Goal: Task Accomplishment & Management: Use online tool/utility

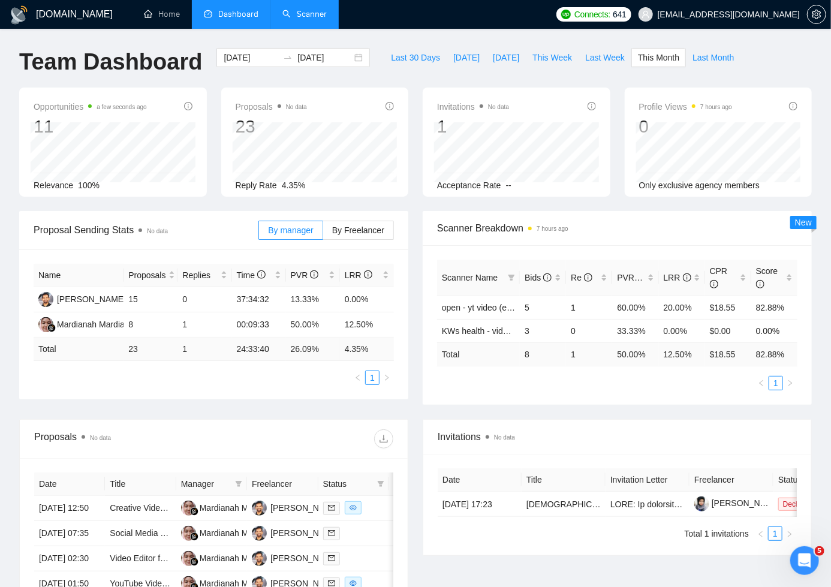
click at [318, 13] on link "Scanner" at bounding box center [304, 14] width 44 height 10
click at [810, 14] on span "setting" at bounding box center [816, 15] width 18 height 10
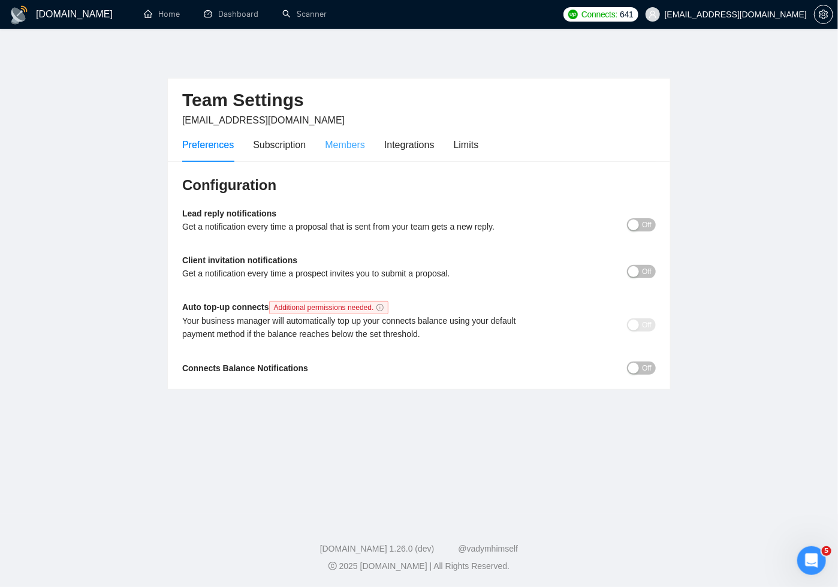
click at [349, 152] on div "Members" at bounding box center [345, 145] width 40 height 34
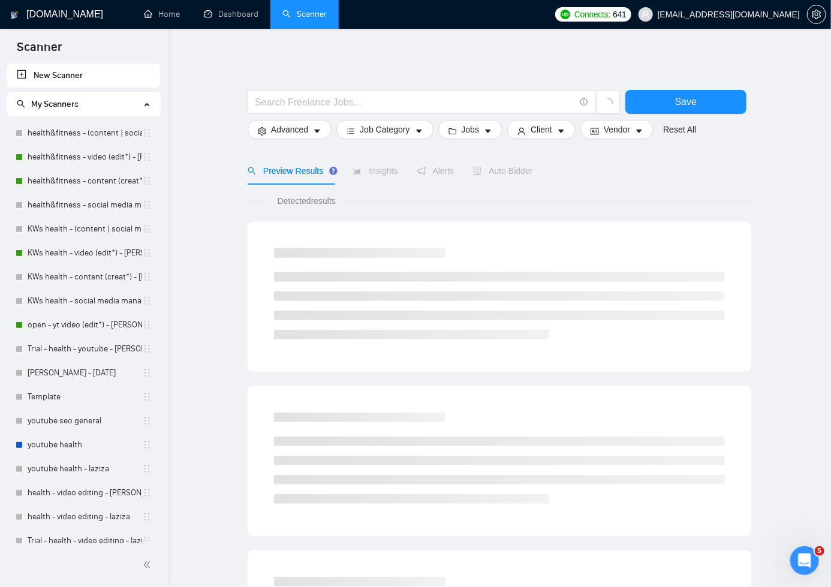
click at [180, 140] on div "[DOMAIN_NAME] Home Dashboard Scanner Connects: 641 [EMAIL_ADDRESS][DOMAIN_NAME]…" at bounding box center [499, 560] width 663 height 1121
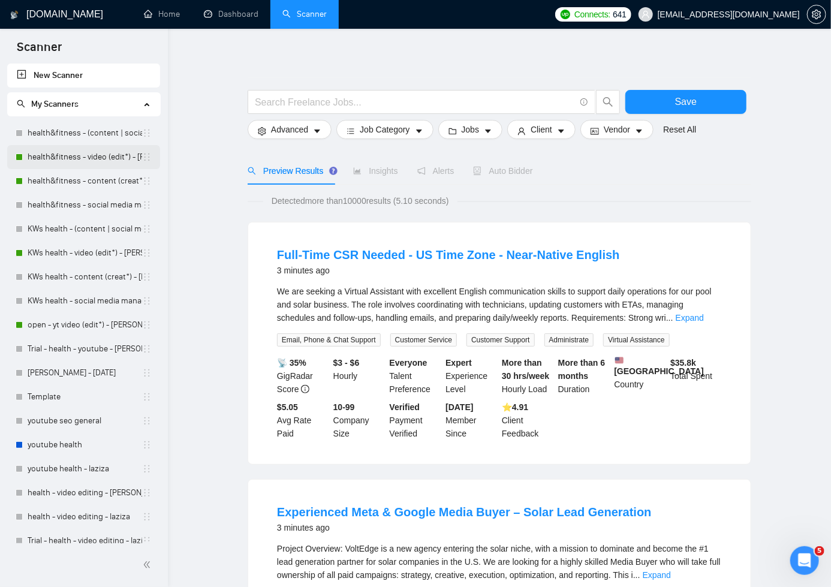
click at [116, 154] on link "health&fitness - video (edit*) - [PERSON_NAME]" at bounding box center [85, 157] width 114 height 24
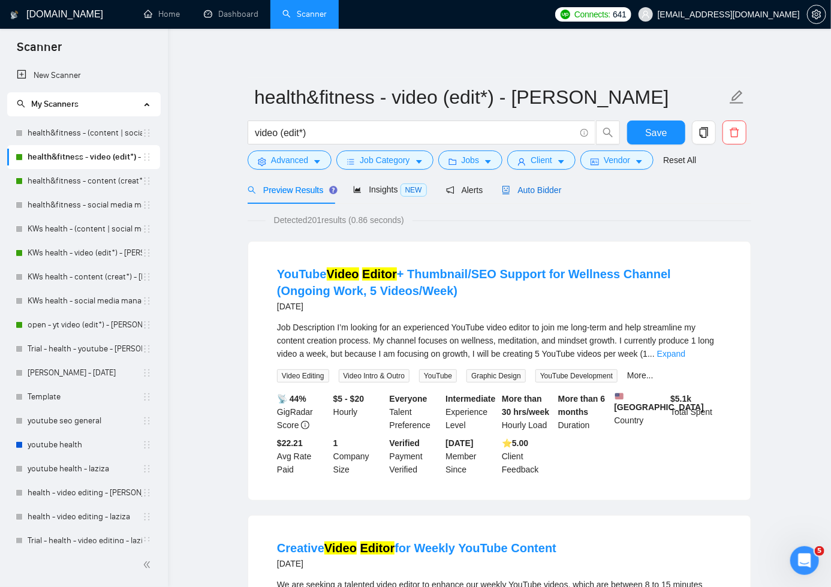
click at [535, 194] on div "Auto Bidder" at bounding box center [531, 189] width 59 height 13
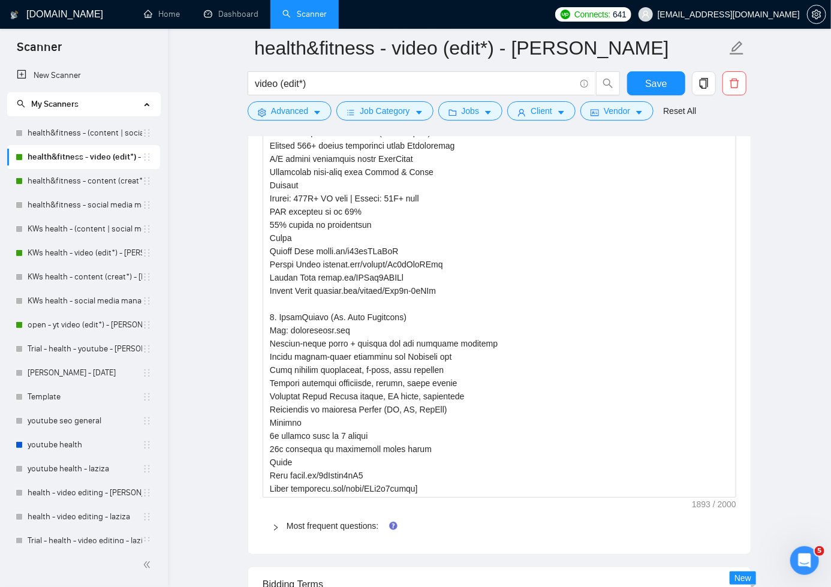
scroll to position [2265, 0]
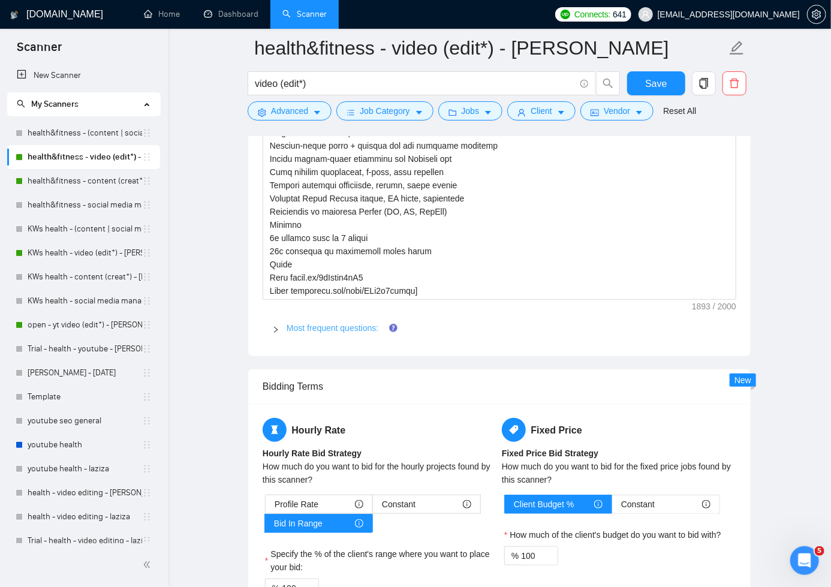
click at [374, 323] on link "Most frequent questions:" at bounding box center [332, 328] width 92 height 10
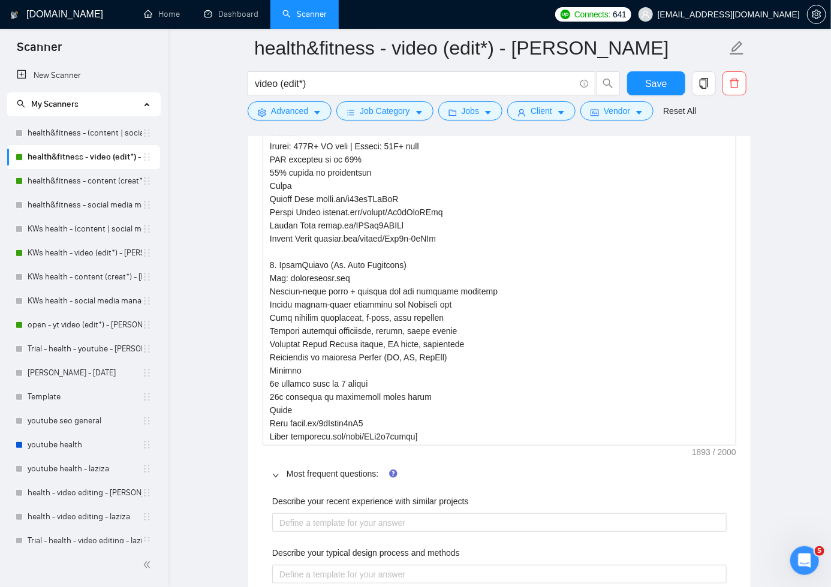
scroll to position [2088, 0]
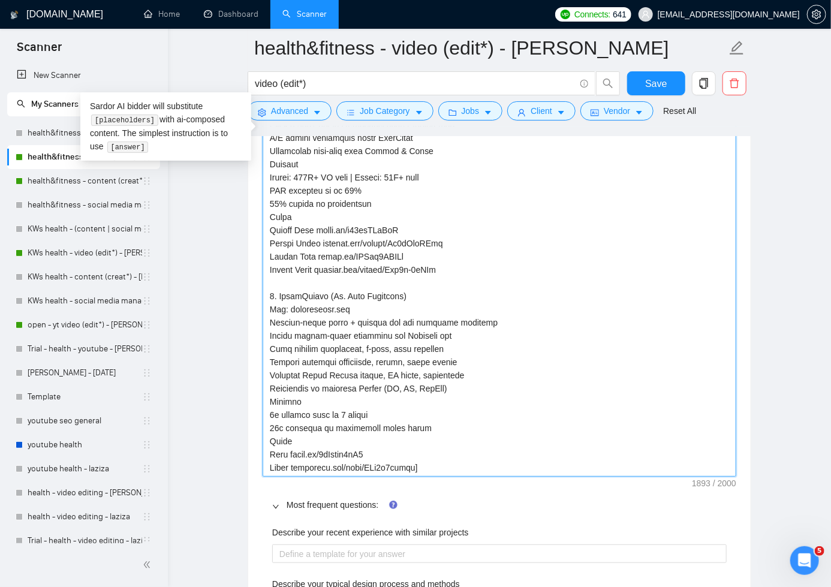
drag, startPoint x: 425, startPoint y: 464, endPoint x: 372, endPoint y: 409, distance: 76.3
click at [381, 439] on textarea "Default answer template:" at bounding box center [499, 138] width 473 height 678
click at [441, 454] on textarea "Default answer template:" at bounding box center [499, 138] width 473 height 678
click at [443, 463] on textarea "Default answer template:" at bounding box center [499, 138] width 473 height 678
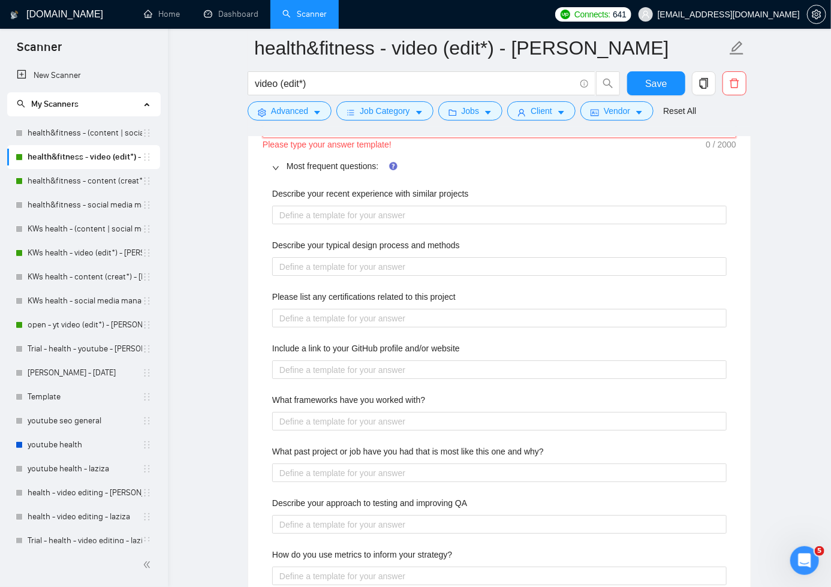
scroll to position [1713, 0]
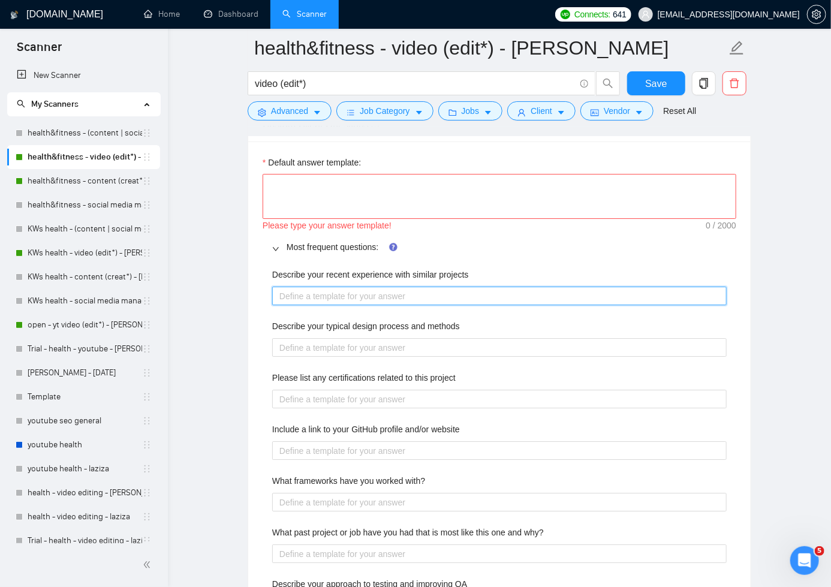
click at [415, 294] on projects "Describe your recent experience with similar projects" at bounding box center [499, 295] width 454 height 19
paste projects "[LOREMIP: 5. DOLORSIT (am Consec Adipis Elitsed) Doe: temporin.utl E dolore mag…"
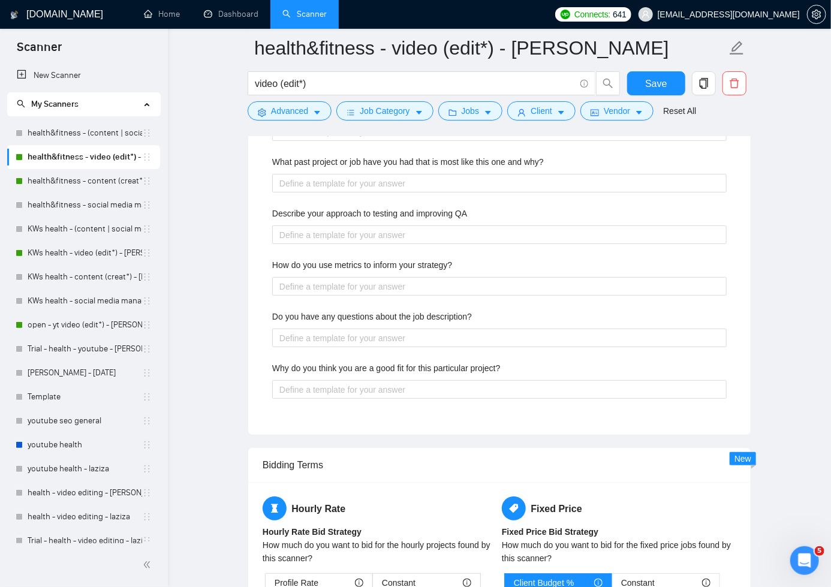
type projects "[LOREMIP: 5. DOLORSIT (am Consec Adipis Elitsed) Doe: temporin.utl E dolore mag…"
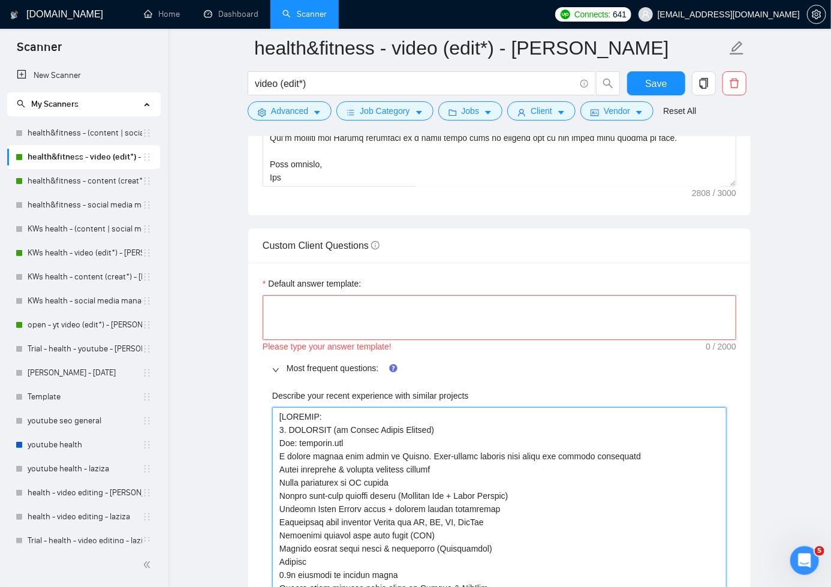
scroll to position [1657, 0]
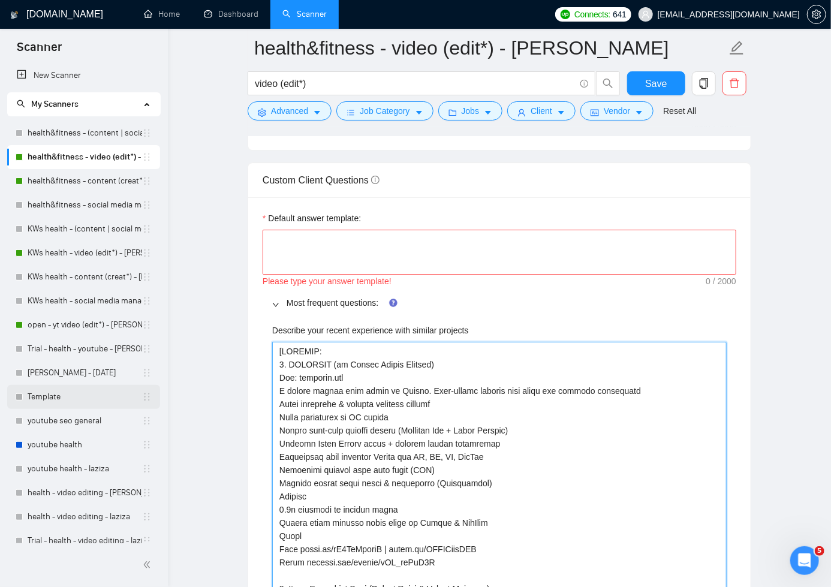
type projects "[LOREMIP: 5. DOLORSIT (am Consec Adipis Elitsed) Doe: temporin.utl E dolore mag…"
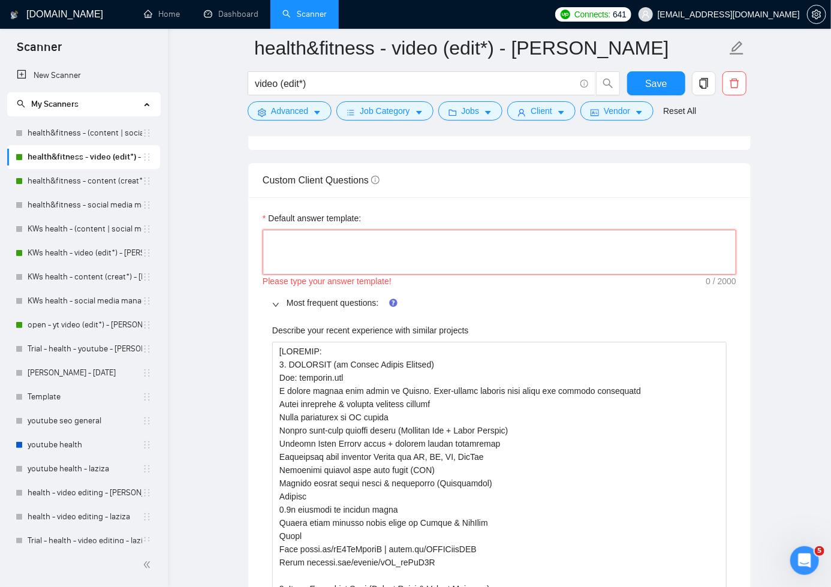
click at [391, 235] on textarea "Default answer template:" at bounding box center [499, 253] width 473 height 46
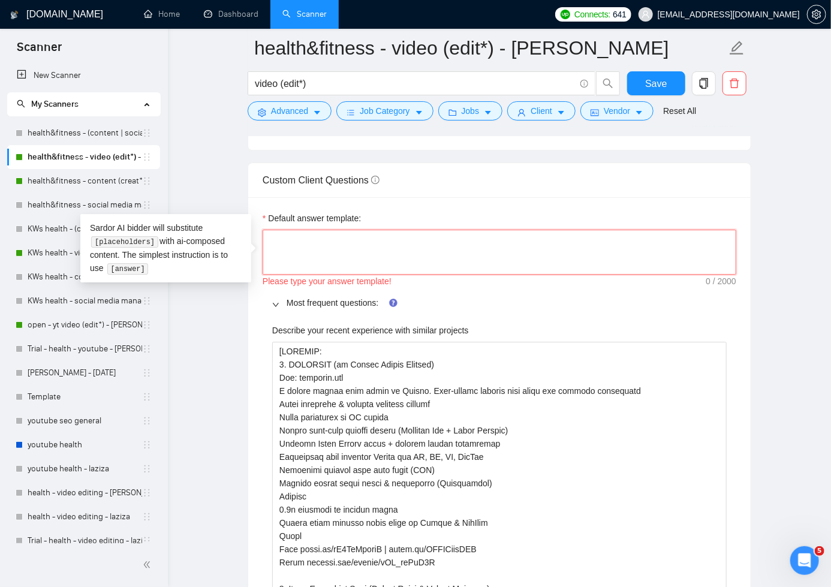
paste textarea "IFF client asks abt timeline/budget, dont provide anything just now; instead, i…"
type textarea "IFF client asks abt timeline/budget, dont provide anything just now; instead, i…"
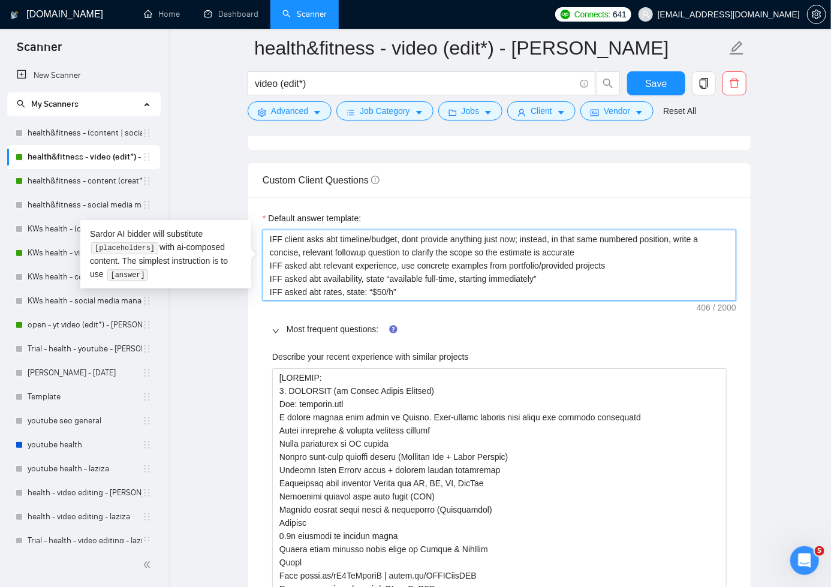
type textarea "IFF client asks abt timeline/budget, dont provide anything just now; instead, i…"
click at [282, 237] on textarea "IFF client asks abt timeline/budget, dont provide anything just now; instead, i…" at bounding box center [499, 266] width 473 height 72
drag, startPoint x: 282, startPoint y: 237, endPoint x: 268, endPoint y: 239, distance: 13.9
click at [267, 237] on textarea "IFF client asks abt timeline/budget, dont provide anything just now; instead, i…" at bounding box center [499, 266] width 473 height 72
paste textarea "if and only if asked"
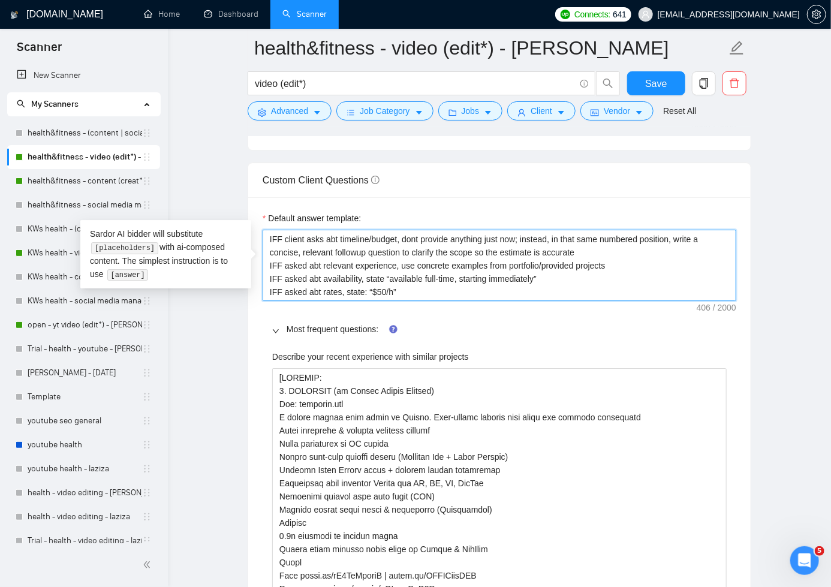
type textarea "if and only if asked client asks abt timeline/budget, dont provide anything jus…"
type textarea "if and only if aske client asks abt timeline/budget, dont provide anything just…"
type textarea "if and only if ask client asks abt timeline/budget, dont provide anything just …"
type textarea "if and only if as client asks abt timeline/budget, dont provide anything just n…"
type textarea "if and only if a client asks abt timeline/budget, dont provide anything just no…"
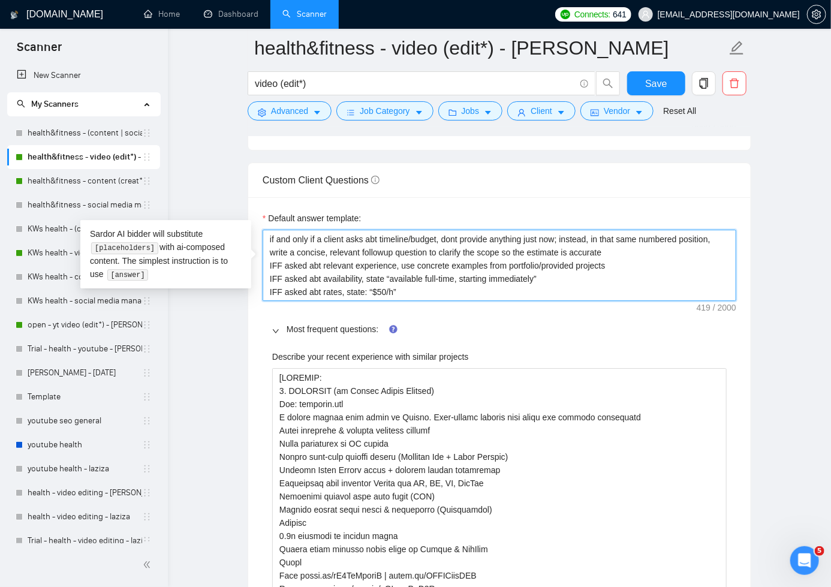
type textarea "if and only if client asks abt timeline/budget, dont provide anything just now;…"
click at [411, 237] on textarea "if and only if client asks abt timeline/budget, dont provide anything just now;…" at bounding box center [499, 266] width 473 height 72
type textarea "if and only if client asks abt timelinebudget, dont provide anything just now; …"
type textarea "if and only if client asks abt timeline budget, dont provide anything just now;…"
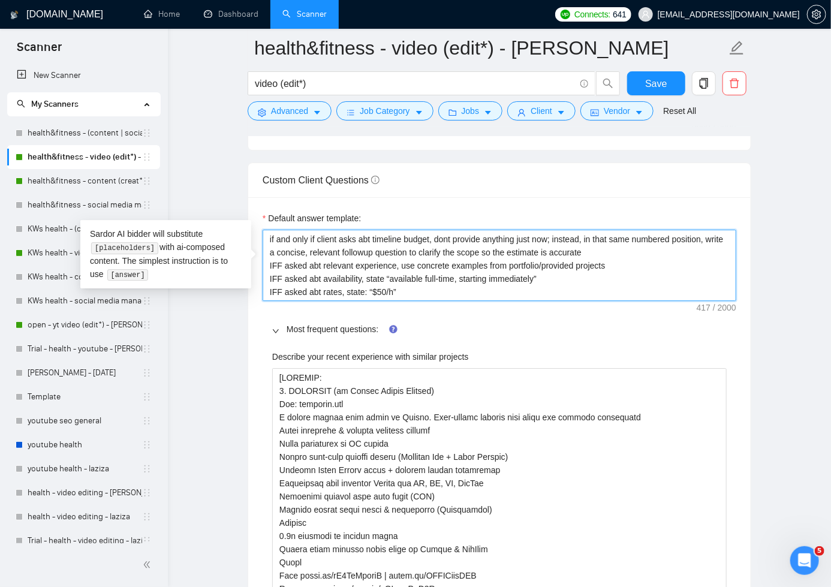
type textarea "if and only if client asks abt timeline obudget, dont provide anything just now…"
type textarea "if and only if client asks abt timeline orbudget, dont provide anything just no…"
type textarea "if and only if client asks abt timeline or budget, dont provide anything just n…"
drag, startPoint x: 609, startPoint y: 236, endPoint x: 304, endPoint y: 249, distance: 304.7
click at [304, 249] on textarea "if and only if client asks abt timeline or budget, dont provide anything just n…" at bounding box center [499, 266] width 473 height 72
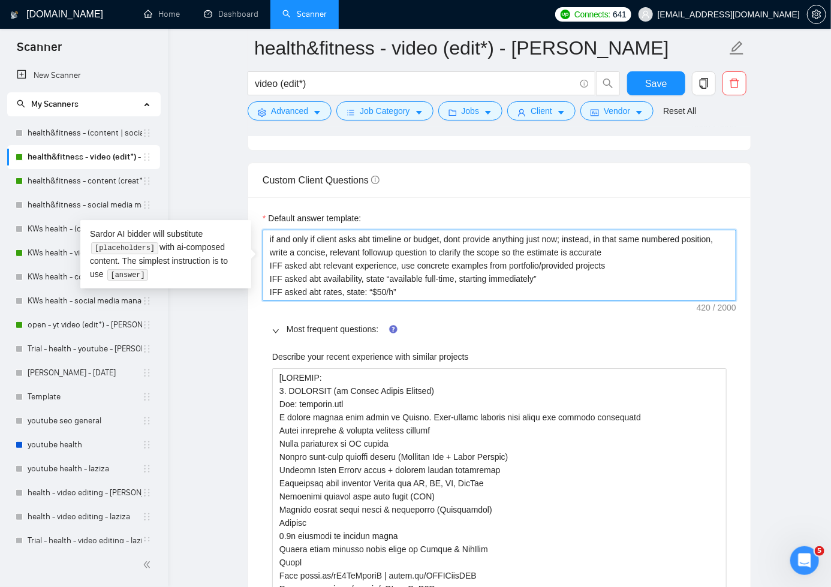
type textarea "if and only if client asks abt timeline or budget, dont provide anything just n…"
click at [518, 249] on textarea "if and only if client asks abt timeline or budget, dont provide anything just n…" at bounding box center [499, 266] width 473 height 72
drag, startPoint x: 318, startPoint y: 235, endPoint x: 262, endPoint y: 234, distance: 55.7
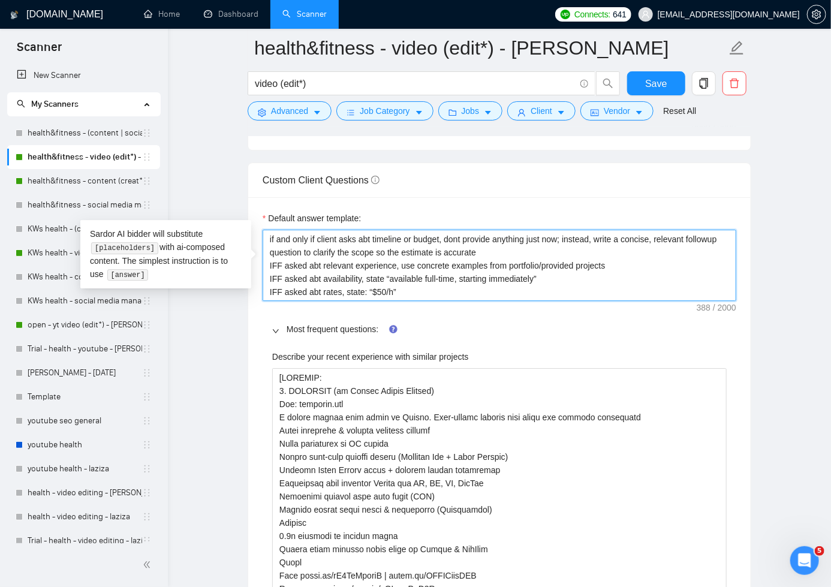
click at [263, 234] on textarea "if and only if client asks abt timeline or budget, dont provide anything just n…" at bounding box center [499, 266] width 473 height 72
drag, startPoint x: 312, startPoint y: 287, endPoint x: 301, endPoint y: 277, distance: 14.4
click at [312, 287] on textarea "if and only if client asks abt timeline or budget, dont provide anything just n…" at bounding box center [499, 266] width 473 height 72
drag, startPoint x: 360, startPoint y: 239, endPoint x: 259, endPoint y: 236, distance: 100.7
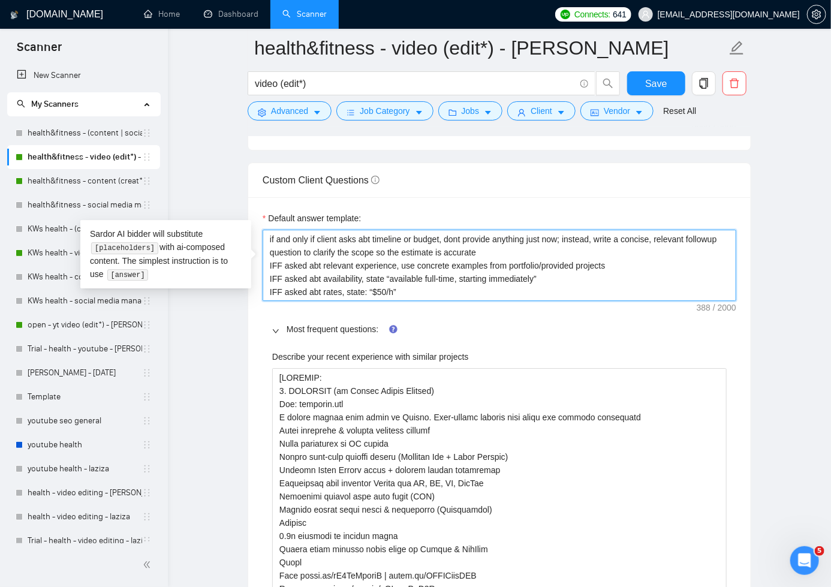
drag, startPoint x: 306, startPoint y: 262, endPoint x: 265, endPoint y: 260, distance: 40.8
click at [265, 260] on textarea "if and only if client asks abt timeline or budget, dont provide anything just n…" at bounding box center [499, 266] width 473 height 72
paste textarea "if and only if client asks"
type textarea "if and only if client asks abt timeline or budget, dont provide anything just n…"
drag, startPoint x: 307, startPoint y: 275, endPoint x: 260, endPoint y: 277, distance: 46.8
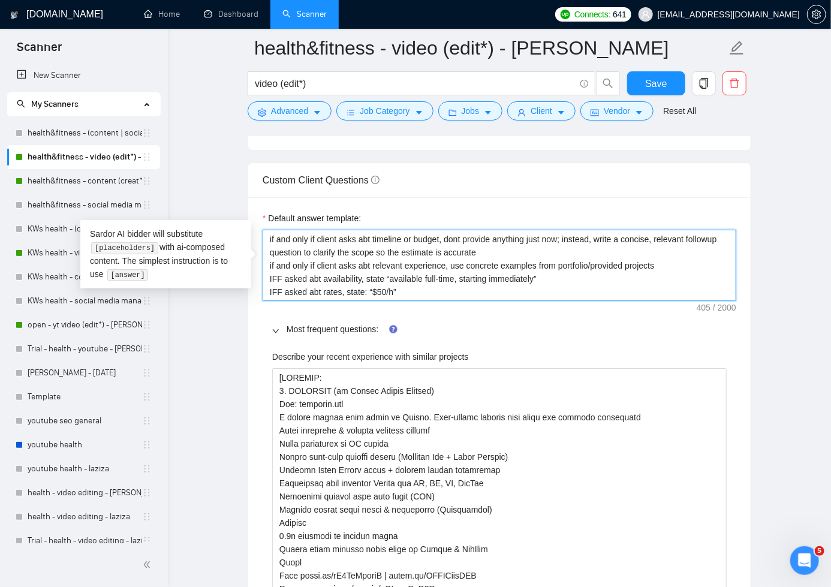
paste textarea "if and only if client asks"
type textarea "if and only if client asks abt timeline or budget, dont provide anything just n…"
drag, startPoint x: 306, startPoint y: 290, endPoint x: 257, endPoint y: 289, distance: 48.5
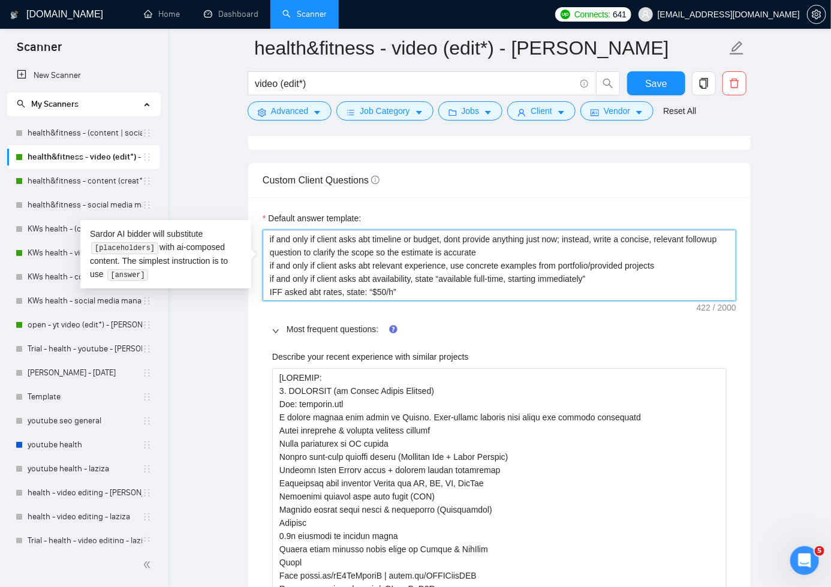
paste textarea "if and only if client asks"
type textarea "if and only if client asks abt timeline or budget, dont provide anything just n…"
click at [458, 291] on textarea "if and only if client asks abt timeline or budget, dont provide anything just n…" at bounding box center [499, 266] width 473 height 72
type textarea "if and only if client asks abt timeline or budget, dont provide anything just n…"
click at [268, 237] on textarea "if and only if client asks abt timeline or budget, dont provide anything just n…" at bounding box center [499, 266] width 473 height 72
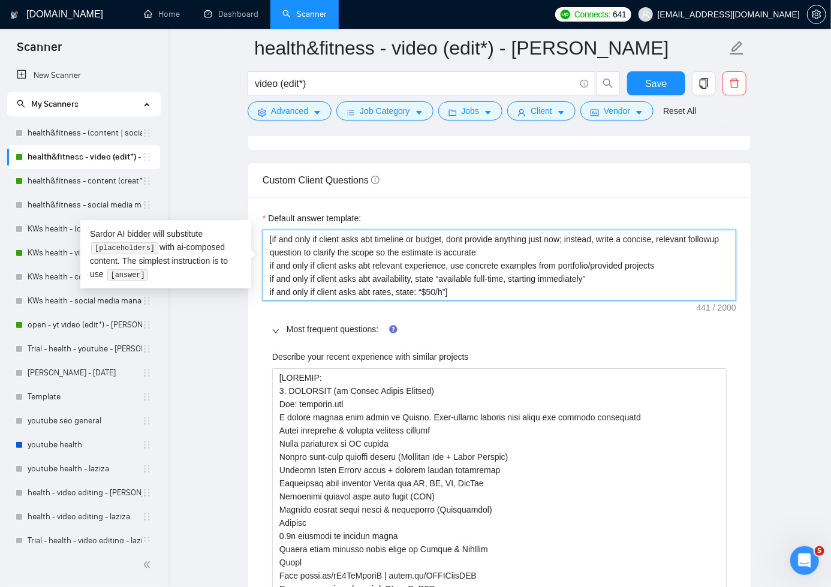
type textarea "[if and only if client asks abt timeline or budget, dont provide anything just …"
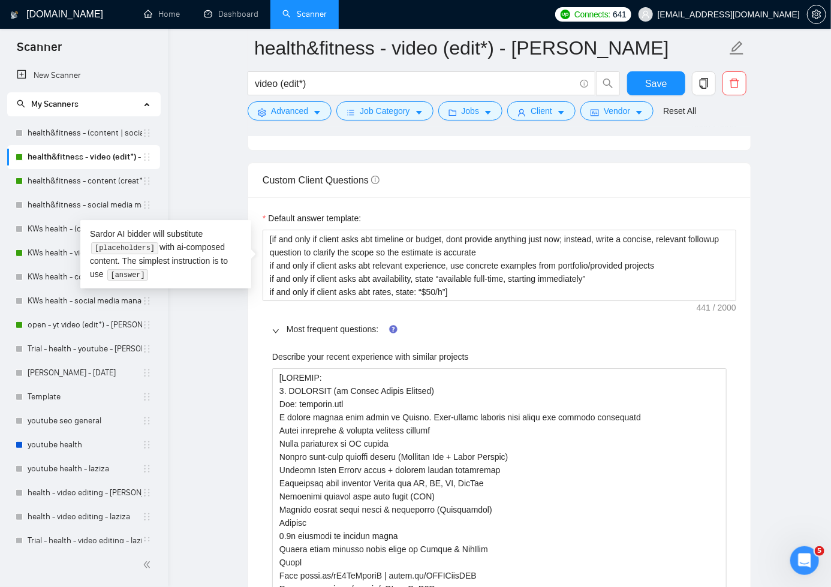
click at [478, 334] on div "Most frequent questions:" at bounding box center [499, 329] width 473 height 28
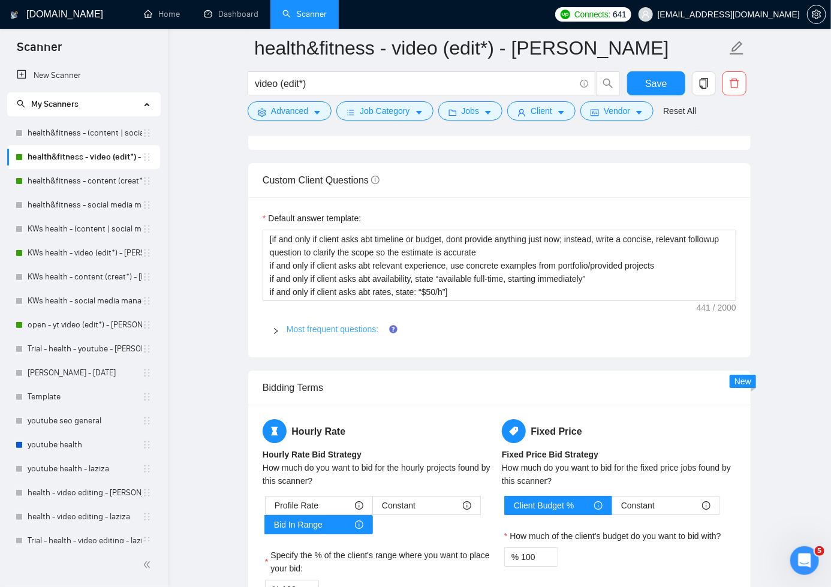
click at [348, 324] on link "Most frequent questions:" at bounding box center [332, 329] width 92 height 10
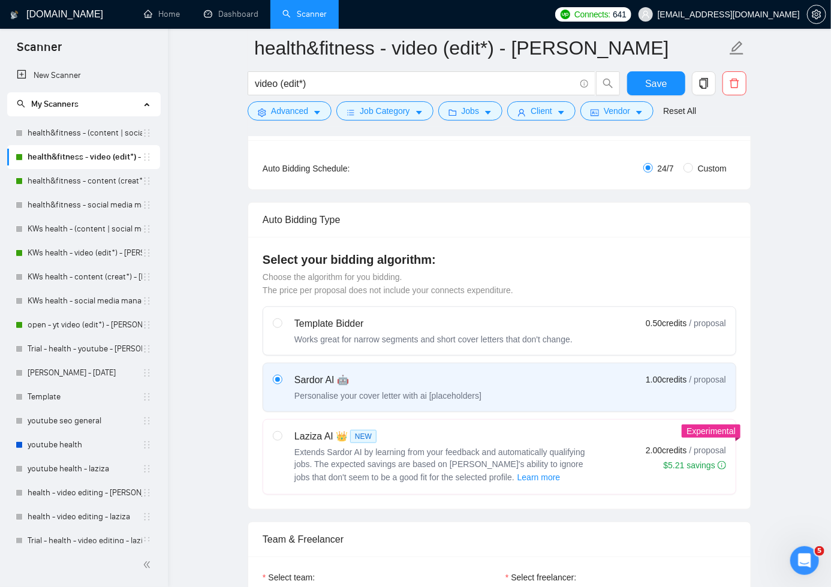
scroll to position [216, 0]
click at [641, 86] on button "Save" at bounding box center [656, 83] width 58 height 24
click at [281, 441] on label at bounding box center [278, 456] width 10 height 55
click at [281, 439] on input "radio" at bounding box center [277, 435] width 8 height 8
radio input "true"
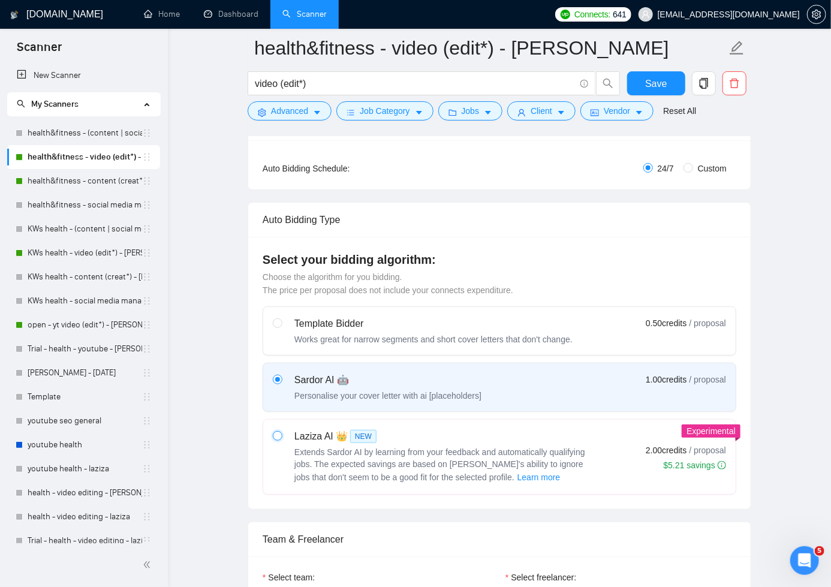
radio input "false"
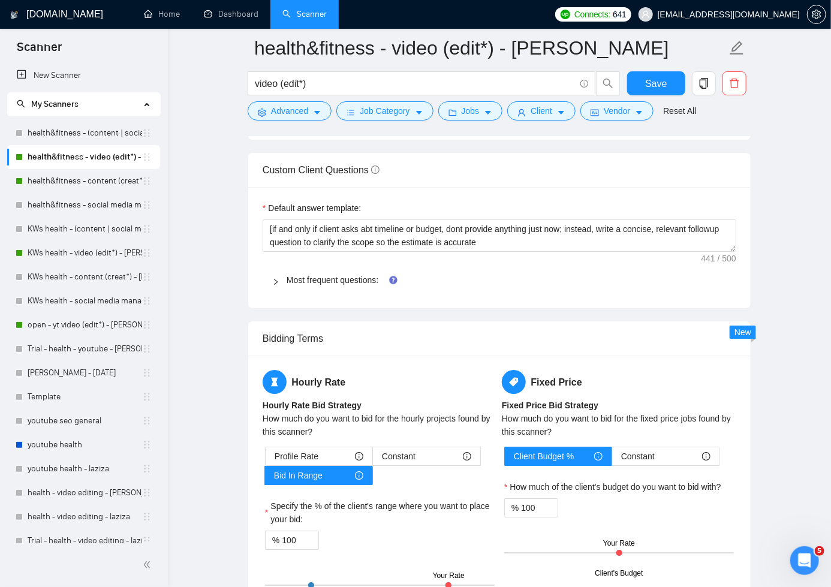
scroll to position [1668, 0]
click at [308, 279] on link "Most frequent questions:" at bounding box center [332, 279] width 92 height 10
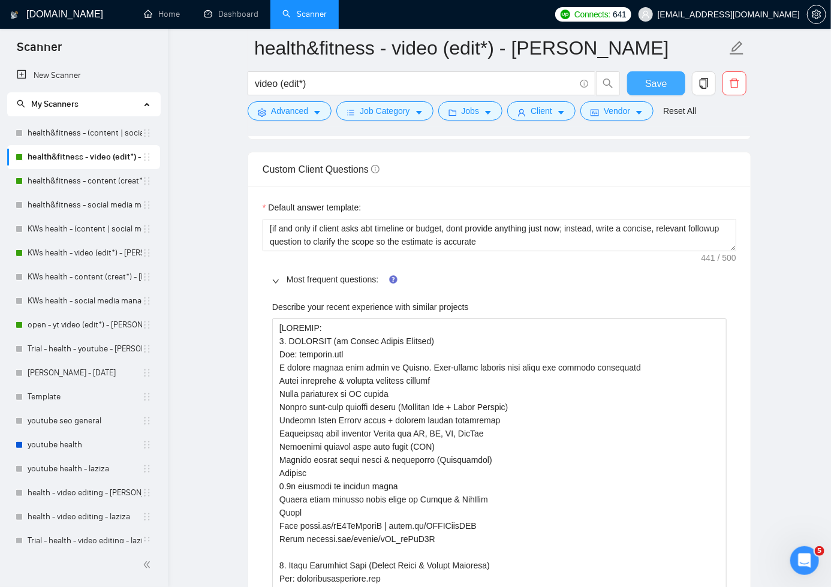
drag, startPoint x: 662, startPoint y: 77, endPoint x: 746, endPoint y: 188, distance: 138.6
click at [663, 78] on span "Save" at bounding box center [656, 83] width 22 height 15
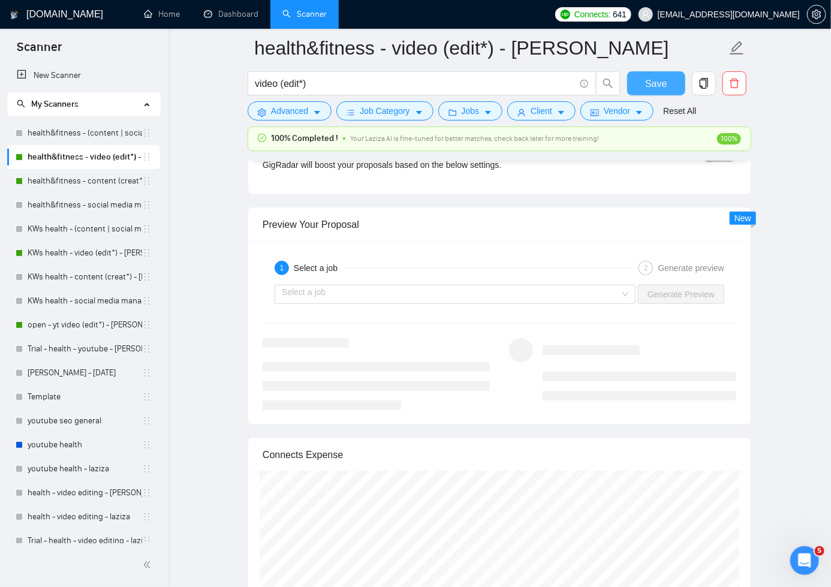
scroll to position [2237, 0]
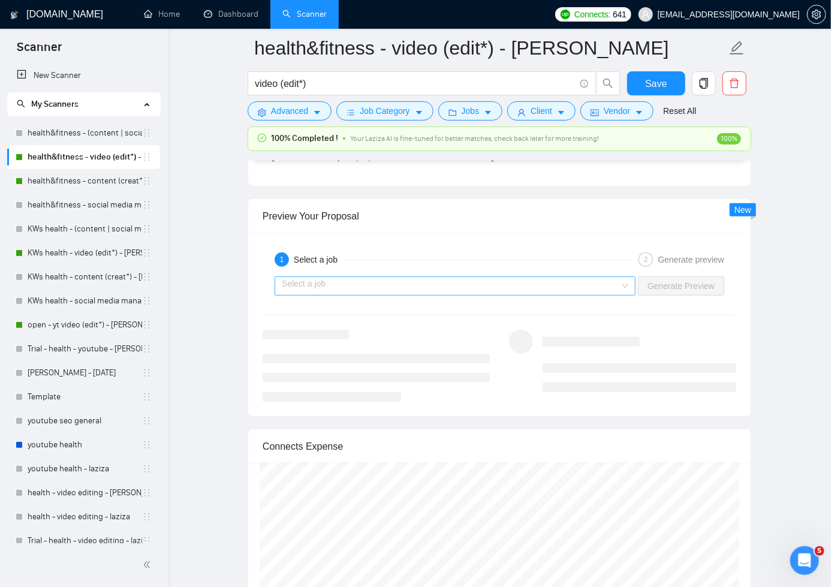
click at [599, 282] on input "search" at bounding box center [451, 286] width 338 height 18
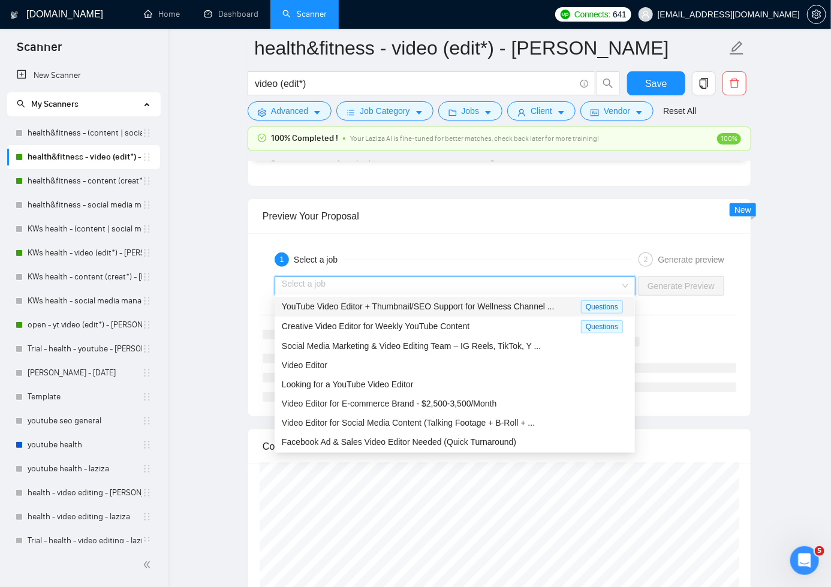
click at [445, 310] on span "YouTube Video Editor + Thumbnail/SEO Support for Wellness Channel ..." at bounding box center [418, 306] width 273 height 10
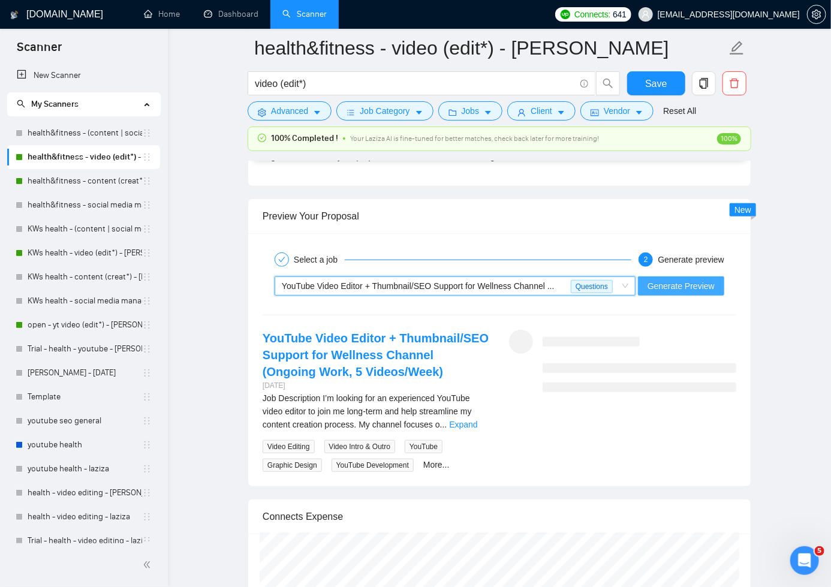
click at [654, 285] on span "Generate Preview" at bounding box center [680, 285] width 67 height 13
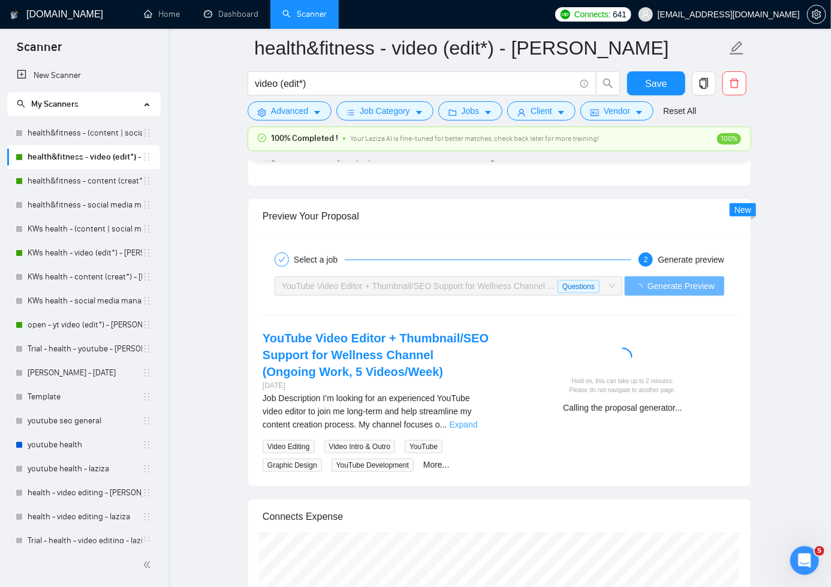
click at [476, 429] on link "Expand" at bounding box center [463, 425] width 28 height 10
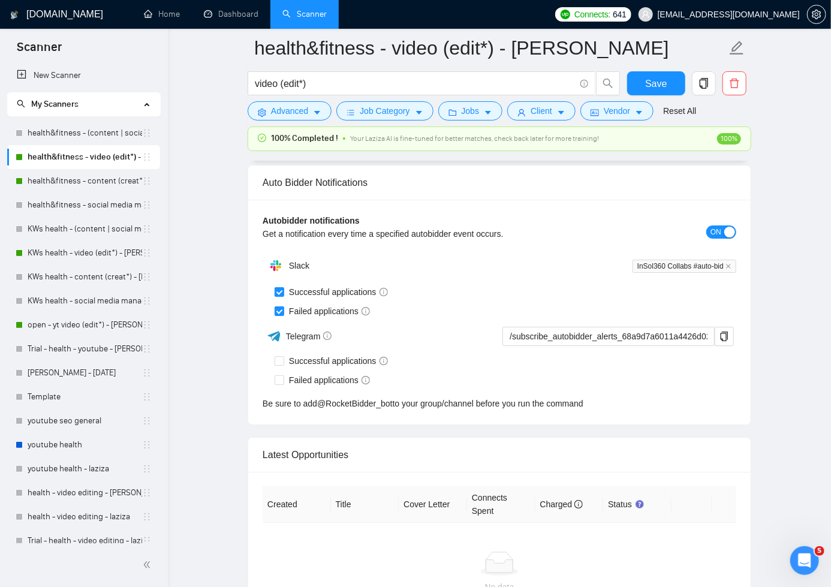
scroll to position [2385, 0]
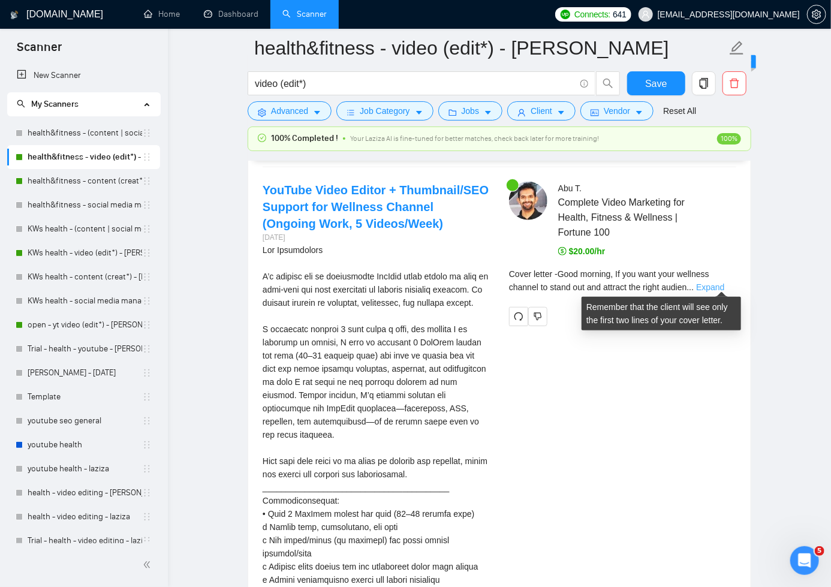
click at [724, 282] on link "Expand" at bounding box center [710, 287] width 28 height 10
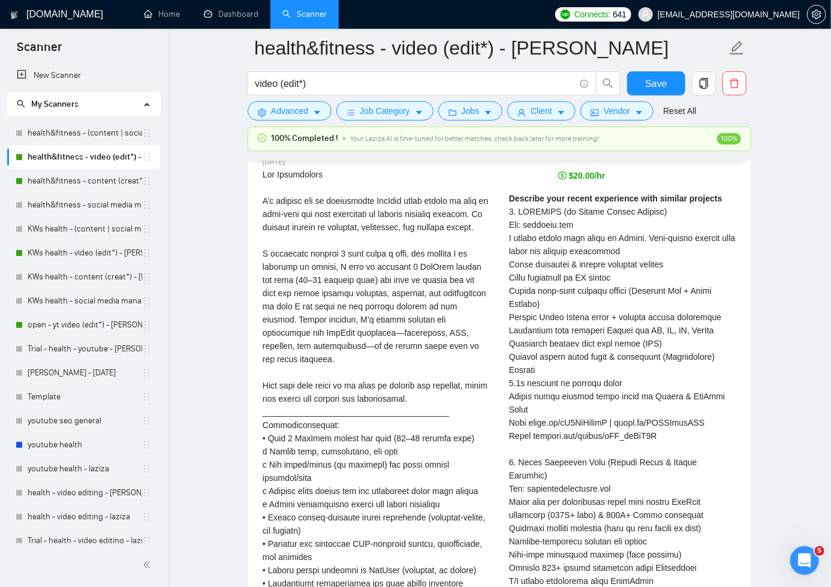
scroll to position [2464, 0]
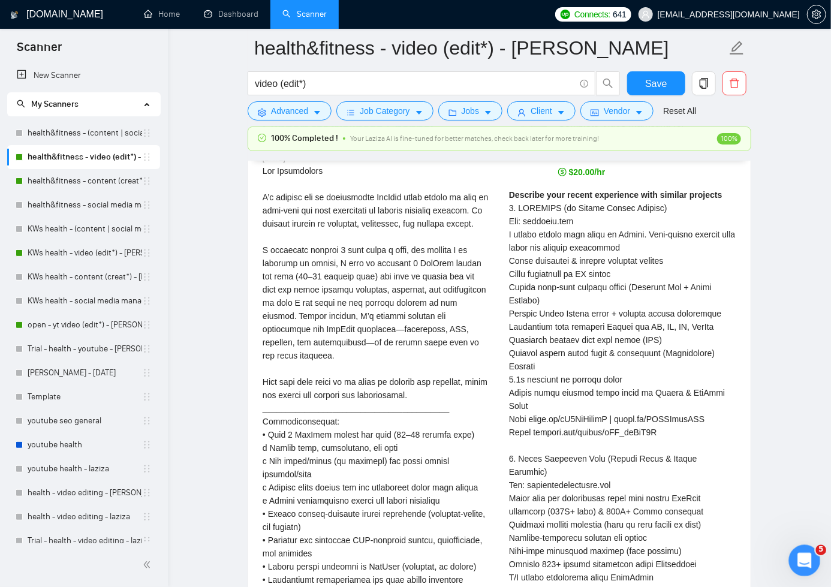
click at [798, 558] on icon "Open Intercom Messenger" at bounding box center [803, 559] width 20 height 20
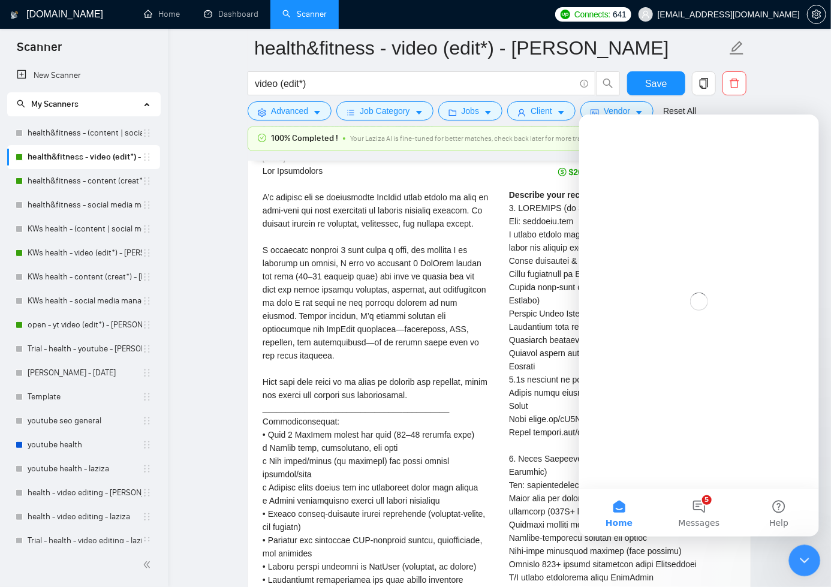
scroll to position [0, 0]
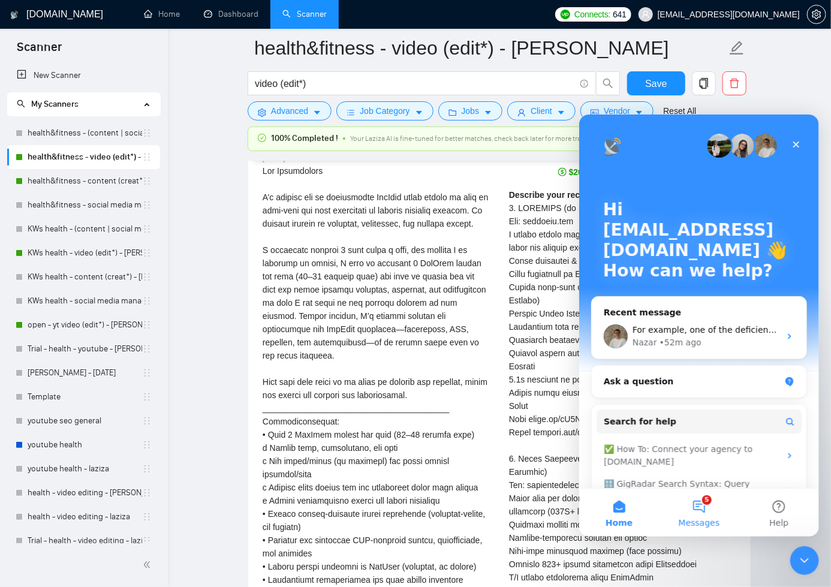
click at [705, 508] on button "5 Messages" at bounding box center [698, 512] width 80 height 48
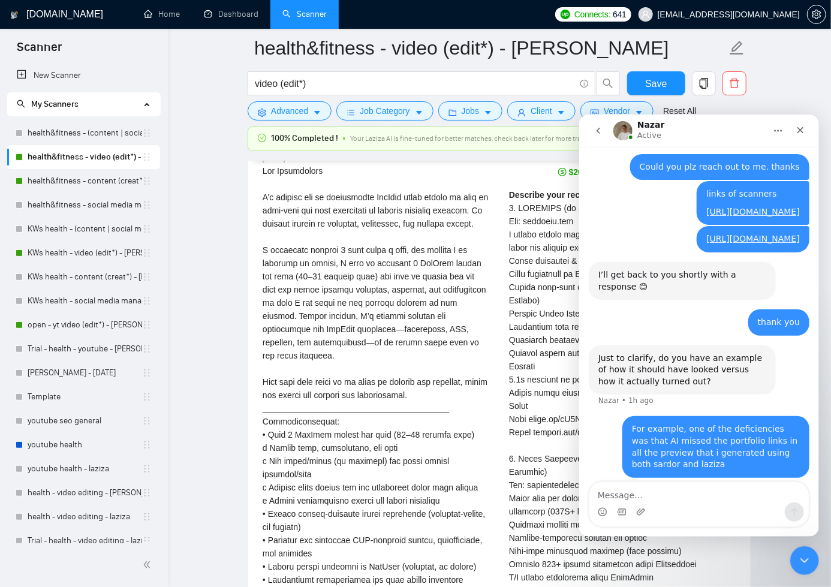
scroll to position [401, 0]
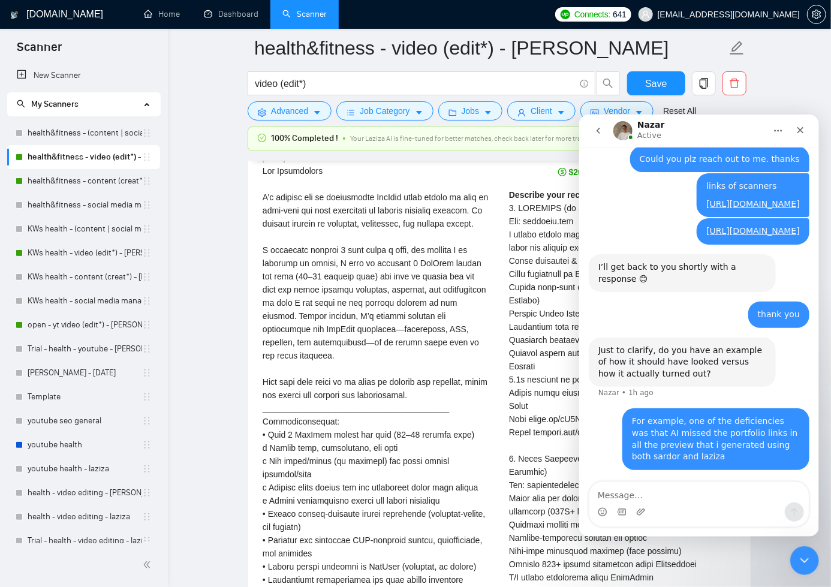
click at [795, 129] on icon "Close" at bounding box center [800, 130] width 10 height 10
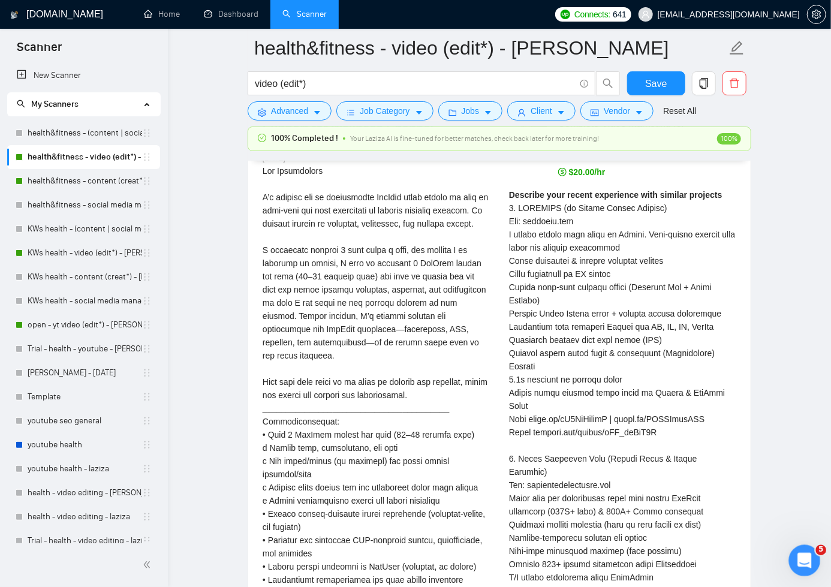
click at [801, 556] on icon "Open Intercom Messenger" at bounding box center [803, 559] width 20 height 20
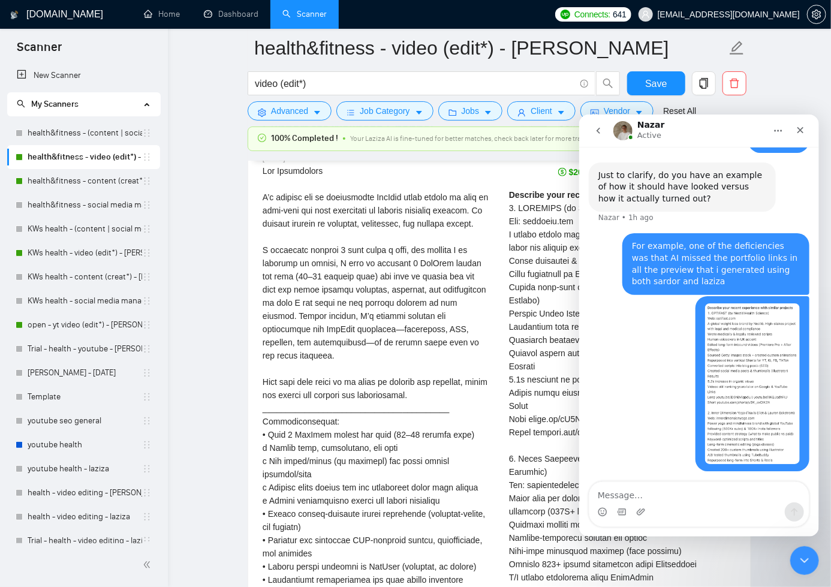
scroll to position [578, 0]
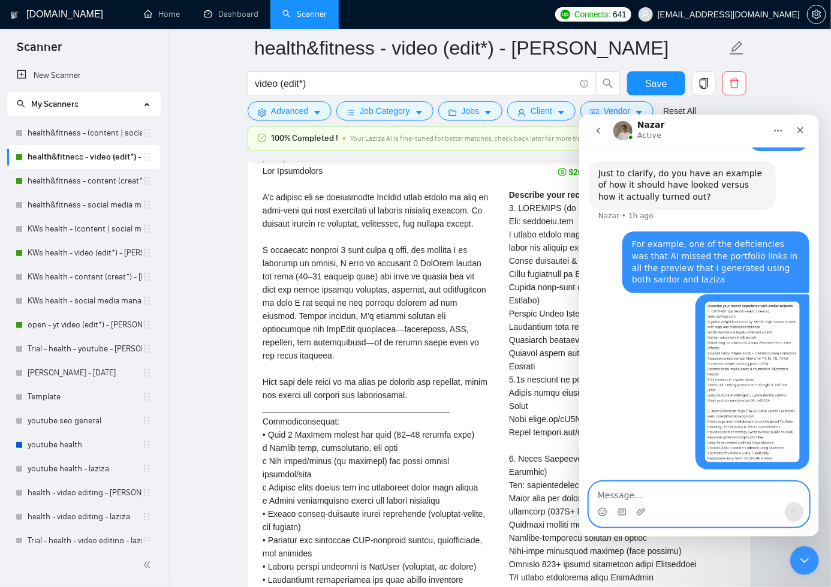
click at [660, 494] on textarea "Message…" at bounding box center [698, 491] width 219 height 20
paste textarea "[URL][DOMAIN_NAME]"
type textarea "[URL][DOMAIN_NAME]"
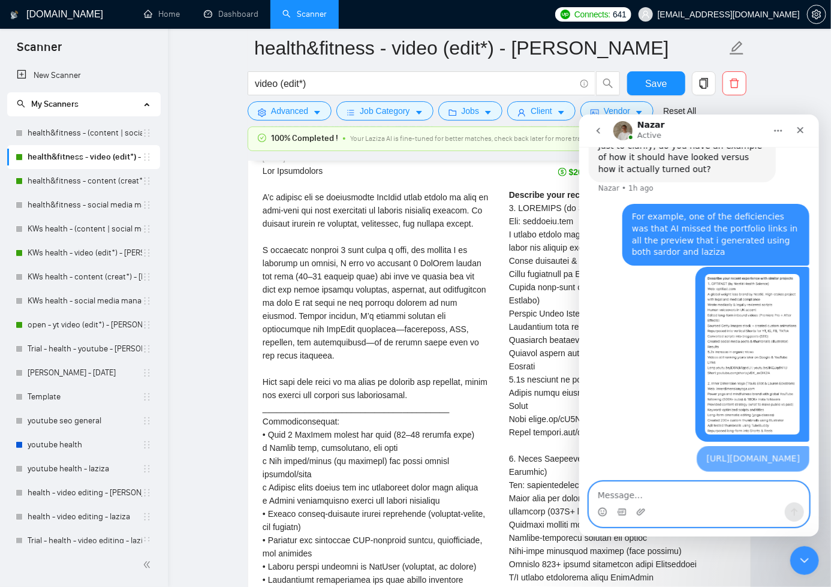
scroll to position [616, 0]
click at [660, 491] on textarea "Message…" at bounding box center [698, 491] width 219 height 20
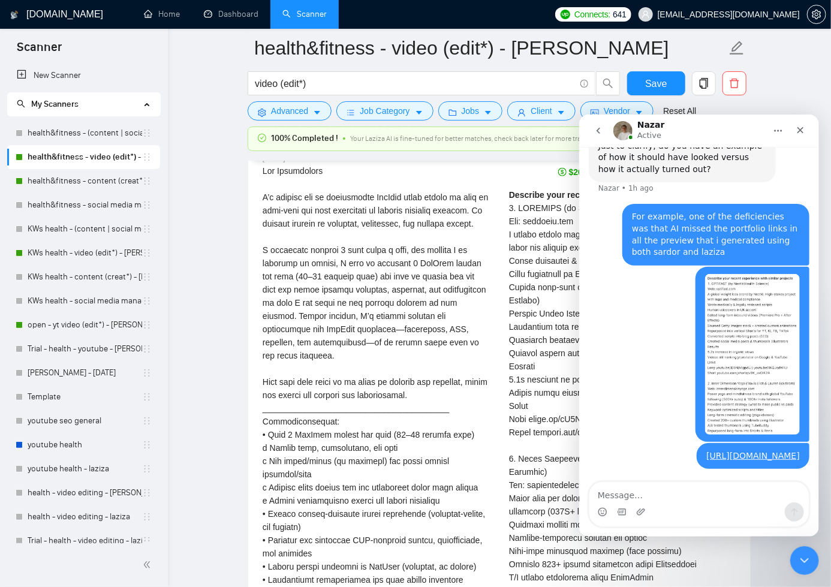
drag, startPoint x: 804, startPoint y: 124, endPoint x: 1381, endPoint y: 364, distance: 625.2
click at [804, 124] on div "Close" at bounding box center [800, 130] width 22 height 22
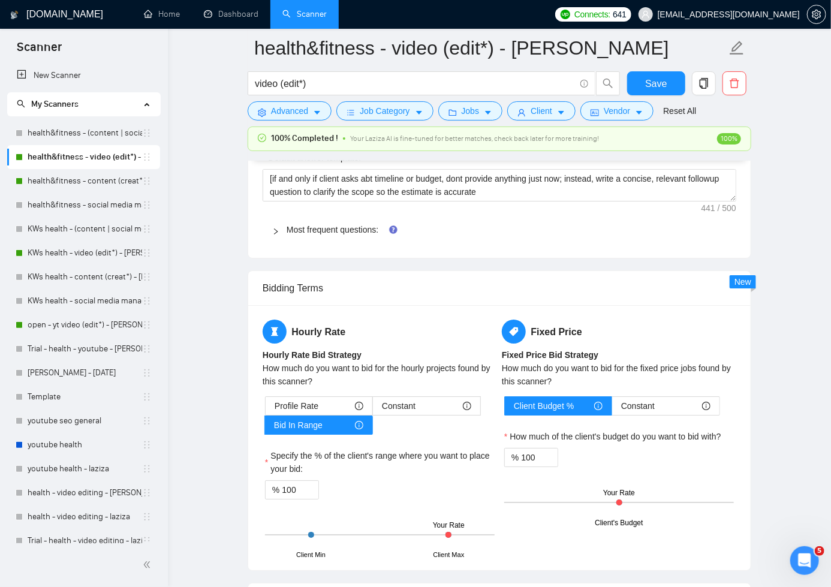
scroll to position [1707, 0]
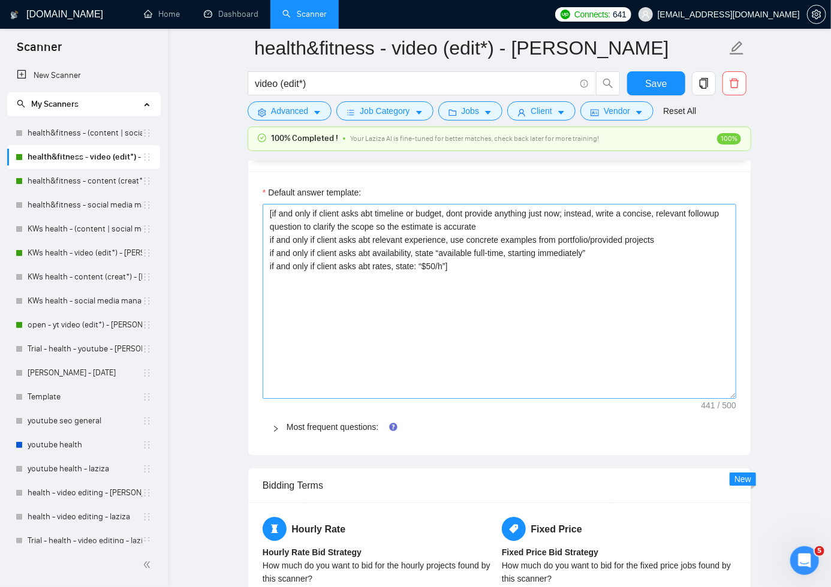
drag, startPoint x: 735, startPoint y: 231, endPoint x: 728, endPoint y: 394, distance: 163.1
click at [728, 394] on textarea "[if and only if client asks abt timeline or budget, dont provide anything just …" at bounding box center [499, 301] width 473 height 195
click at [357, 423] on link "Most frequent questions:" at bounding box center [332, 427] width 92 height 10
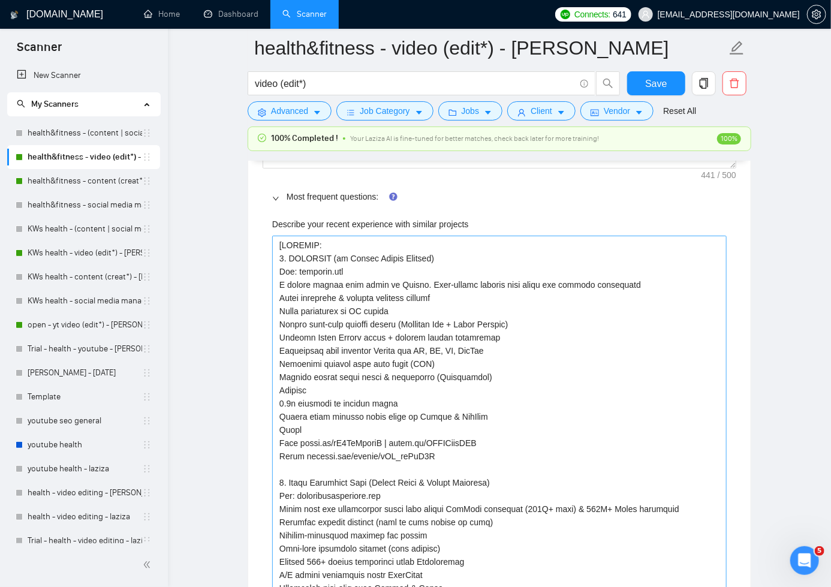
scroll to position [1935, 0]
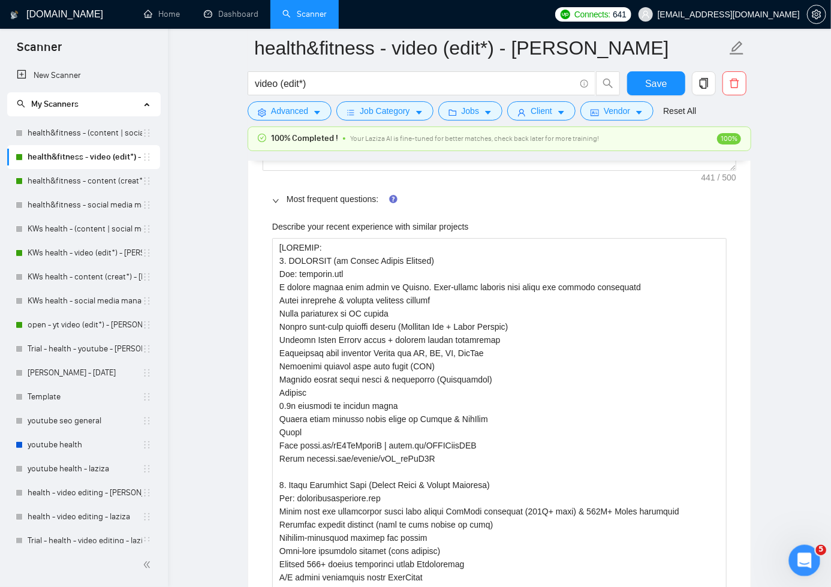
click at [813, 554] on div "Open Intercom Messenger" at bounding box center [803, 559] width 40 height 40
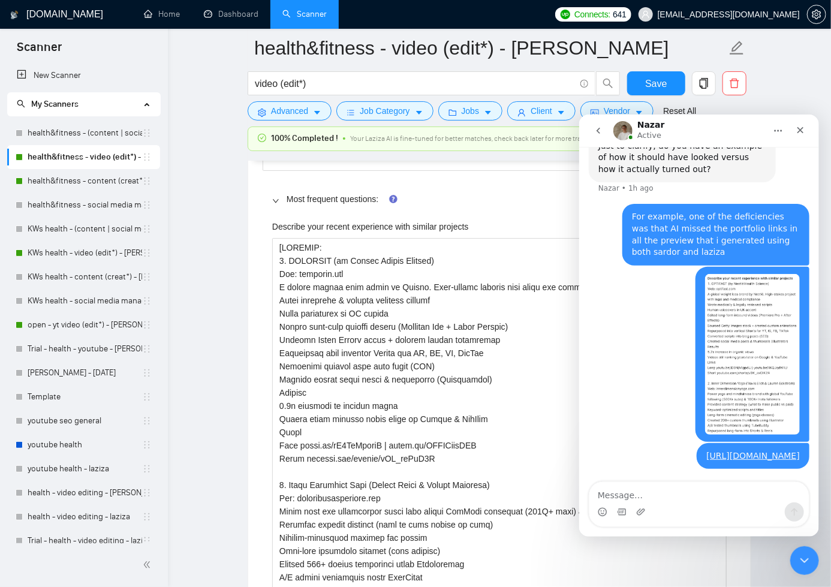
scroll to position [616, 0]
click at [695, 495] on textarea "Message…" at bounding box center [698, 491] width 219 height 20
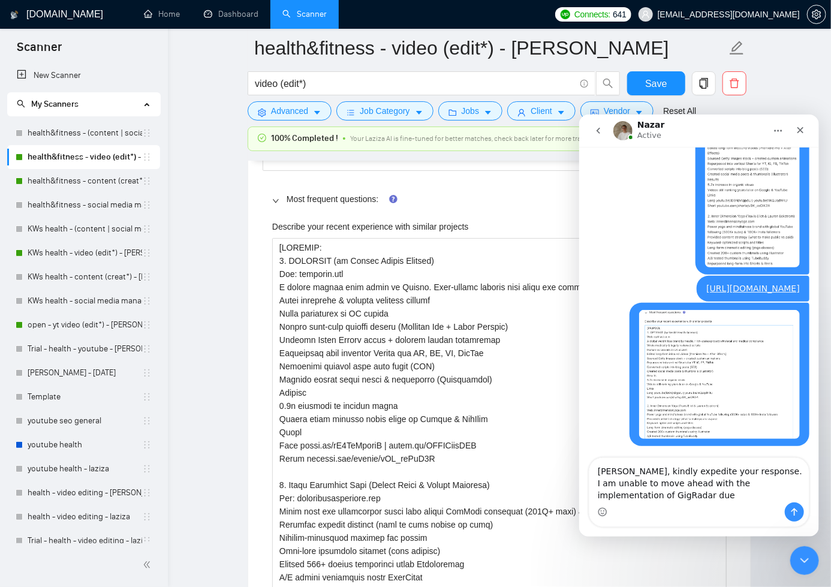
scroll to position [785, 0]
type textarea "[PERSON_NAME], kindly expedite your response. I am unable to move ahead with th…"
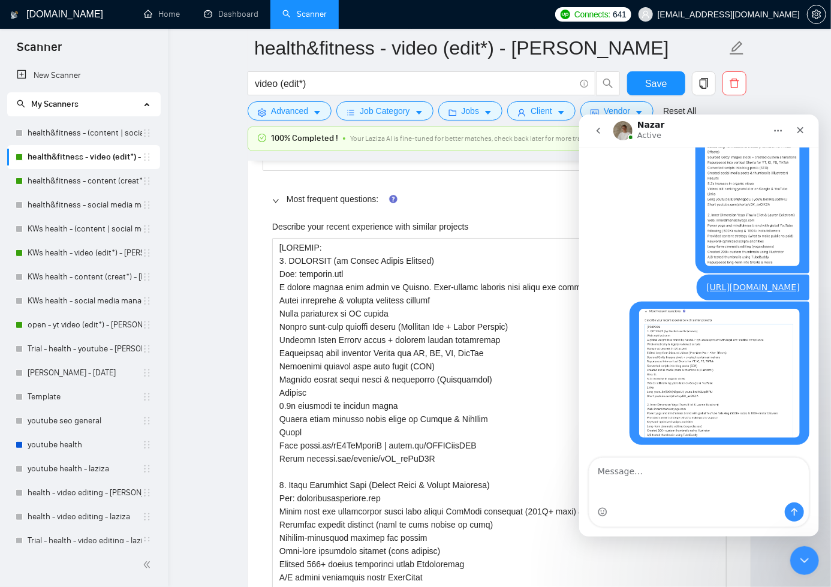
scroll to position [823, 0]
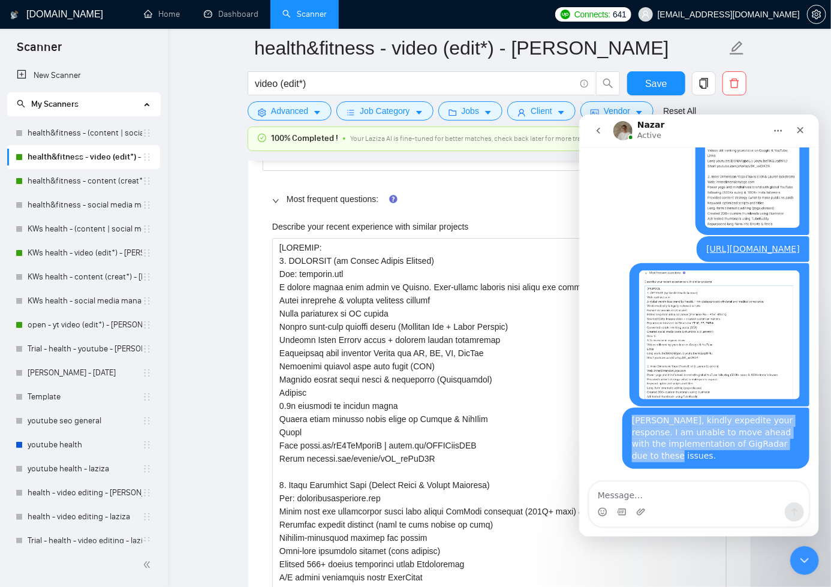
drag, startPoint x: 659, startPoint y: 457, endPoint x: 623, endPoint y: 425, distance: 47.9
click at [623, 425] on div "[PERSON_NAME], kindly expedite your response. I am unable to move ahead with th…" at bounding box center [714, 437] width 187 height 61
copy div "[PERSON_NAME], kindly expedite your response. I am unable to move ahead with th…"
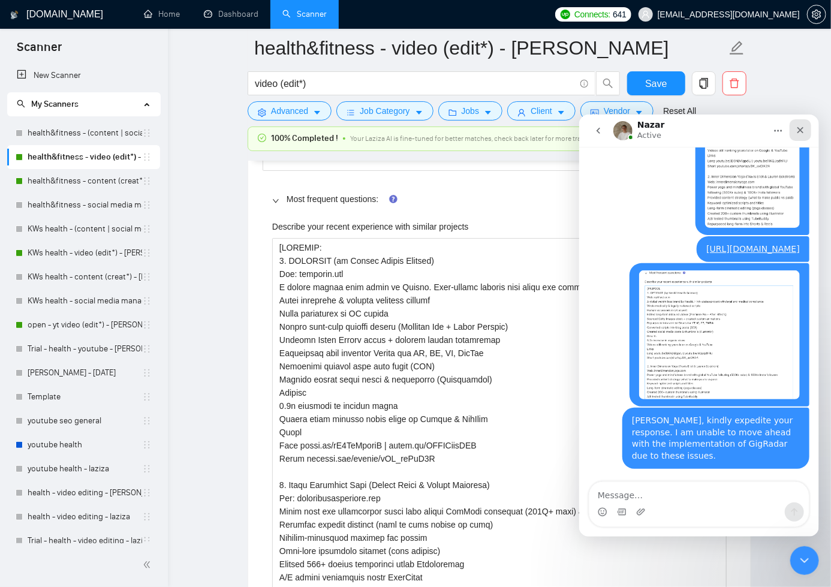
click at [798, 125] on icon "Close" at bounding box center [800, 130] width 10 height 10
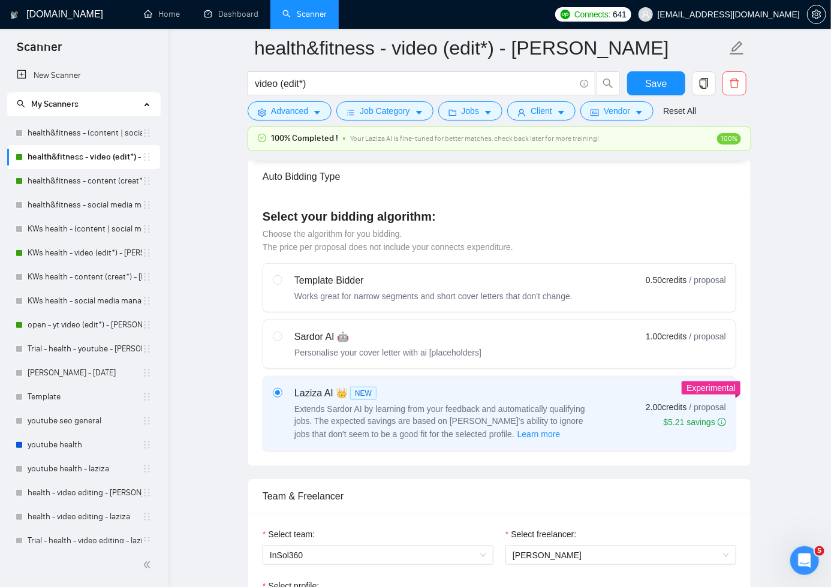
scroll to position [0, 0]
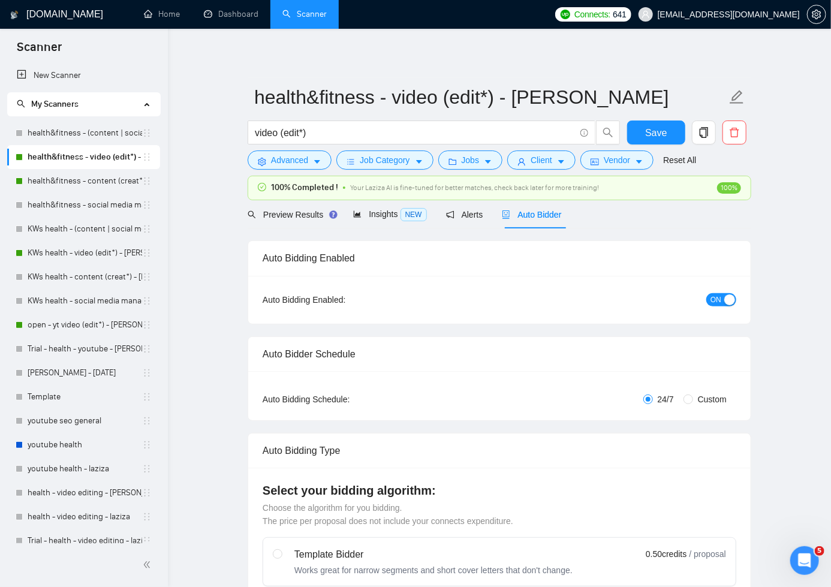
click at [715, 295] on span "ON" at bounding box center [715, 299] width 11 height 13
drag, startPoint x: 650, startPoint y: 136, endPoint x: 738, endPoint y: 176, distance: 96.6
click at [650, 136] on span "Save" at bounding box center [656, 132] width 22 height 15
